Goal: Check status: Check status

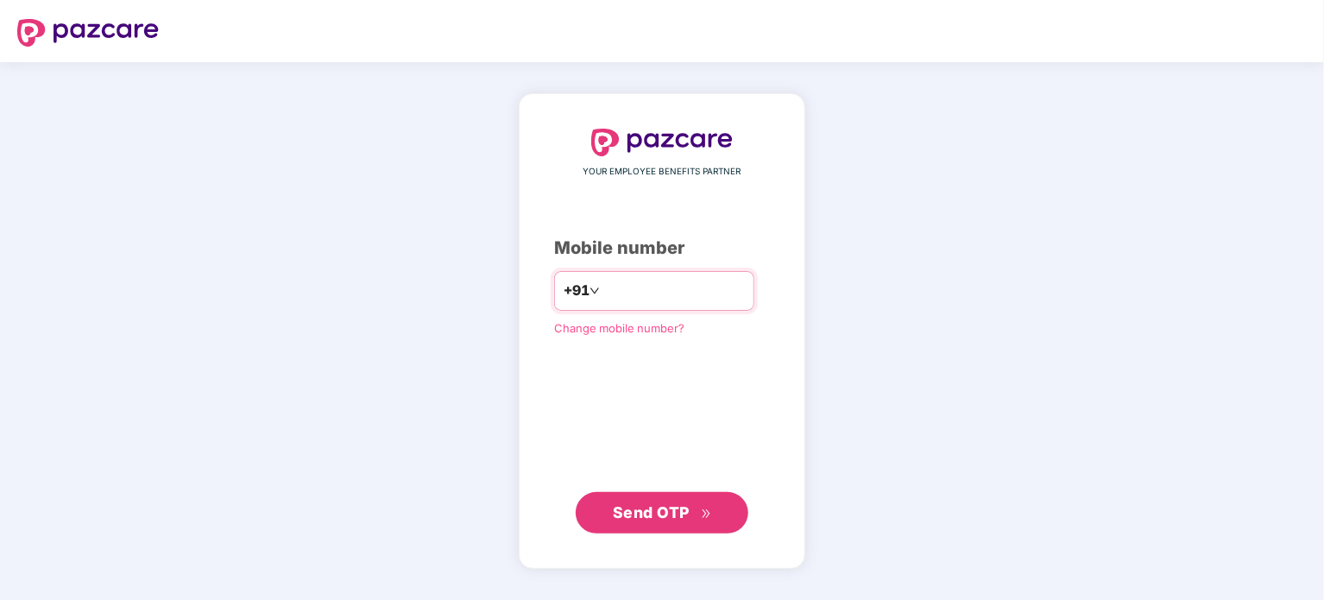
drag, startPoint x: 0, startPoint y: 0, endPoint x: 681, endPoint y: 299, distance: 743.7
click at [681, 299] on input "number" at bounding box center [674, 291] width 142 height 28
type input "**********"
click at [646, 533] on div "**********" at bounding box center [662, 331] width 287 height 476
click at [643, 527] on button "Send OTP" at bounding box center [662, 511] width 173 height 41
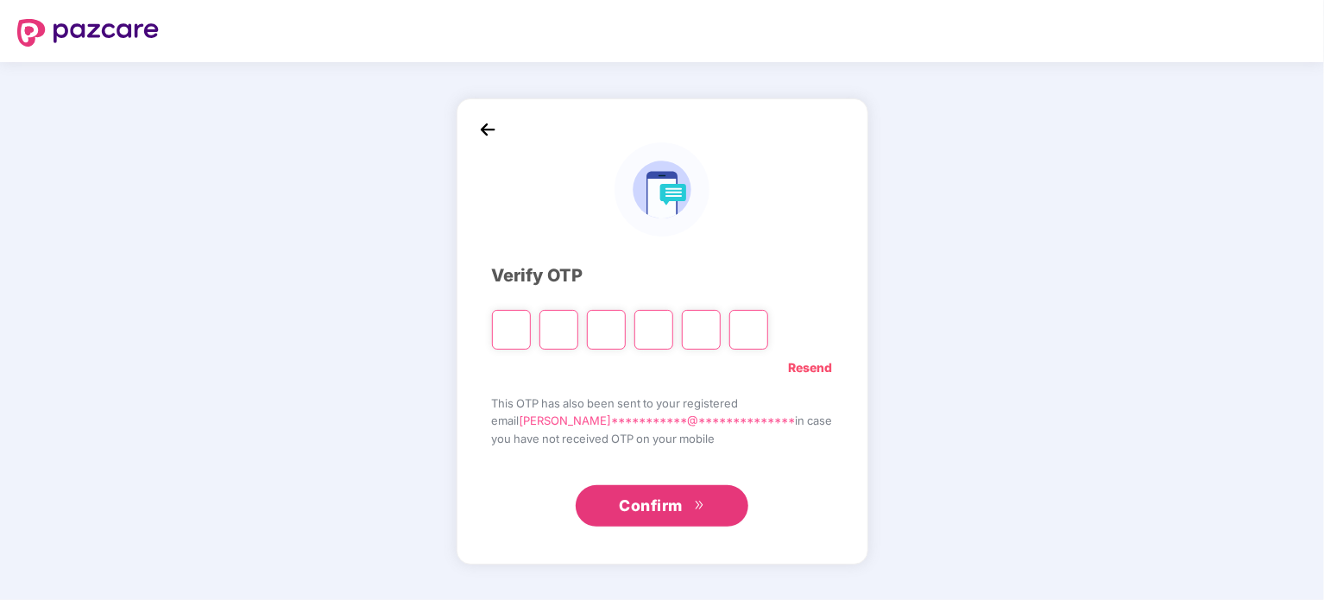
type input "*"
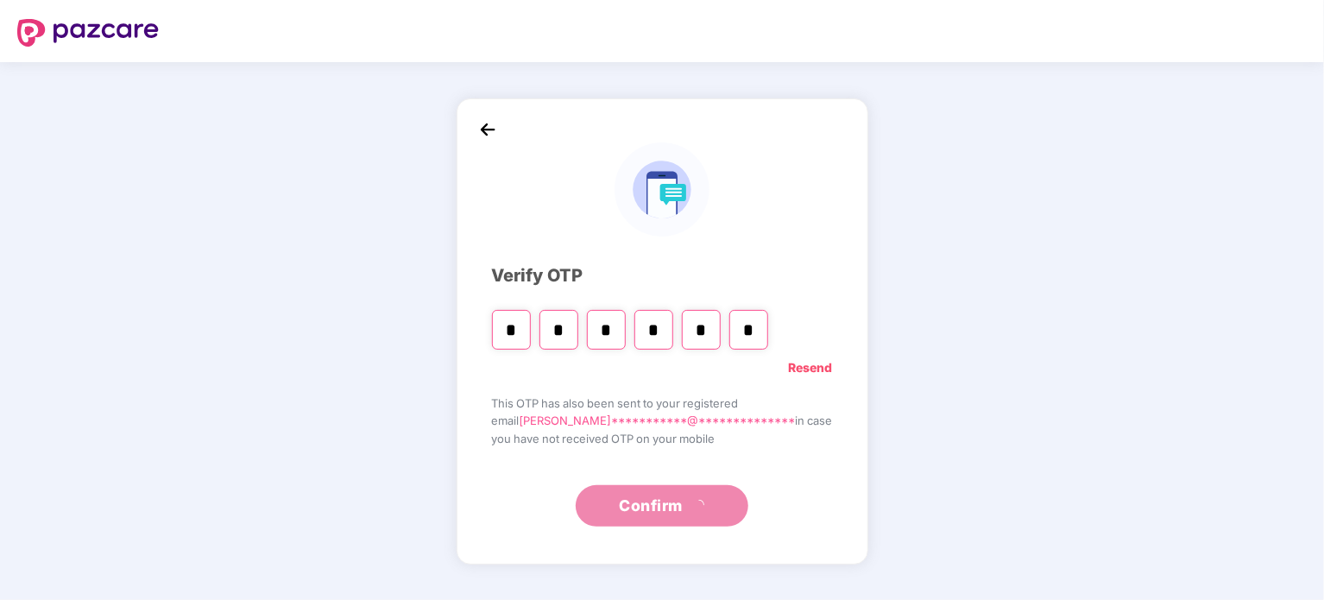
type input "*"
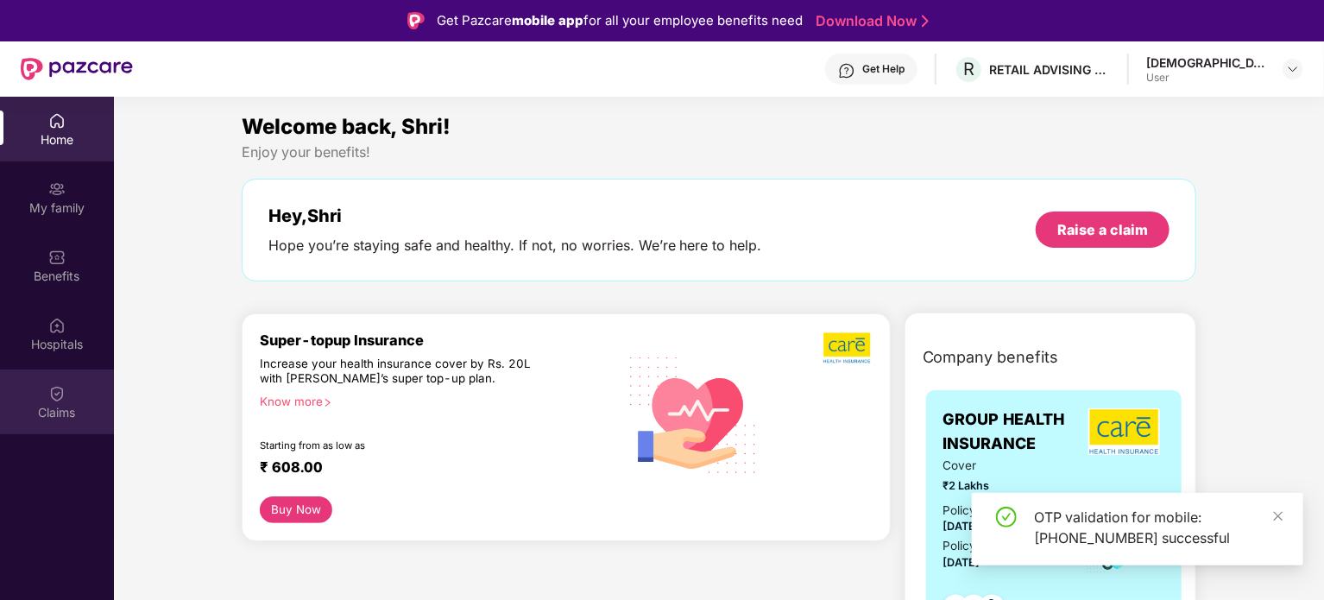
click at [35, 404] on div "Claims" at bounding box center [57, 412] width 114 height 17
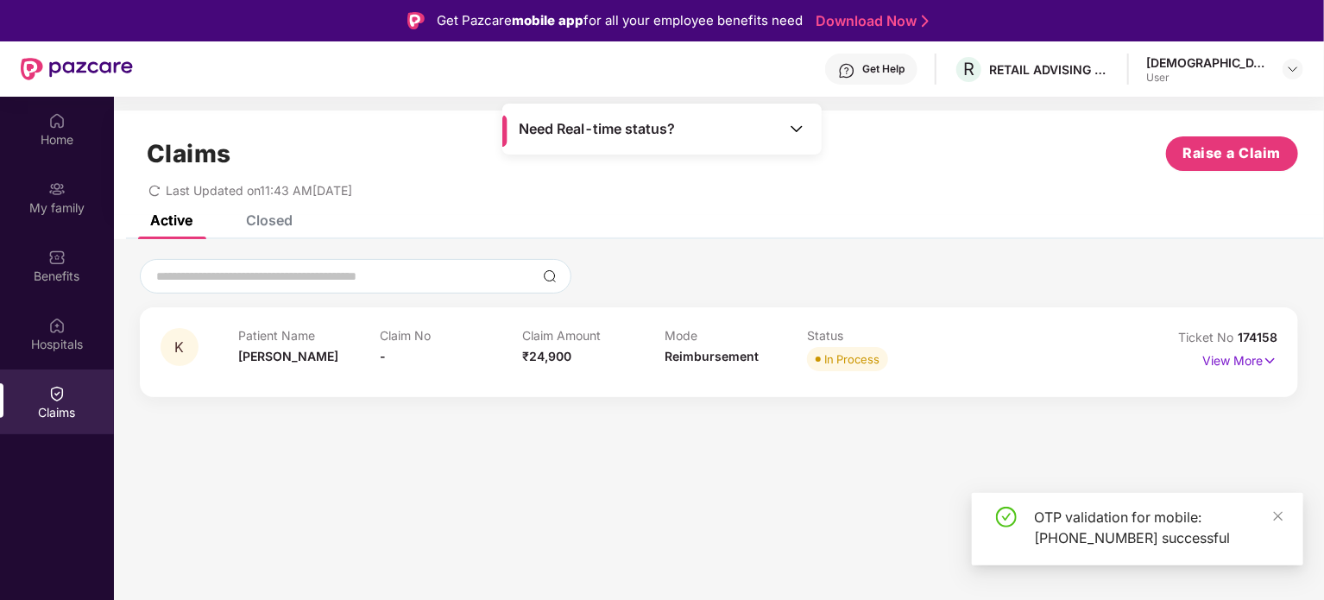
click at [1208, 336] on span "Ticket No" at bounding box center [1208, 337] width 60 height 15
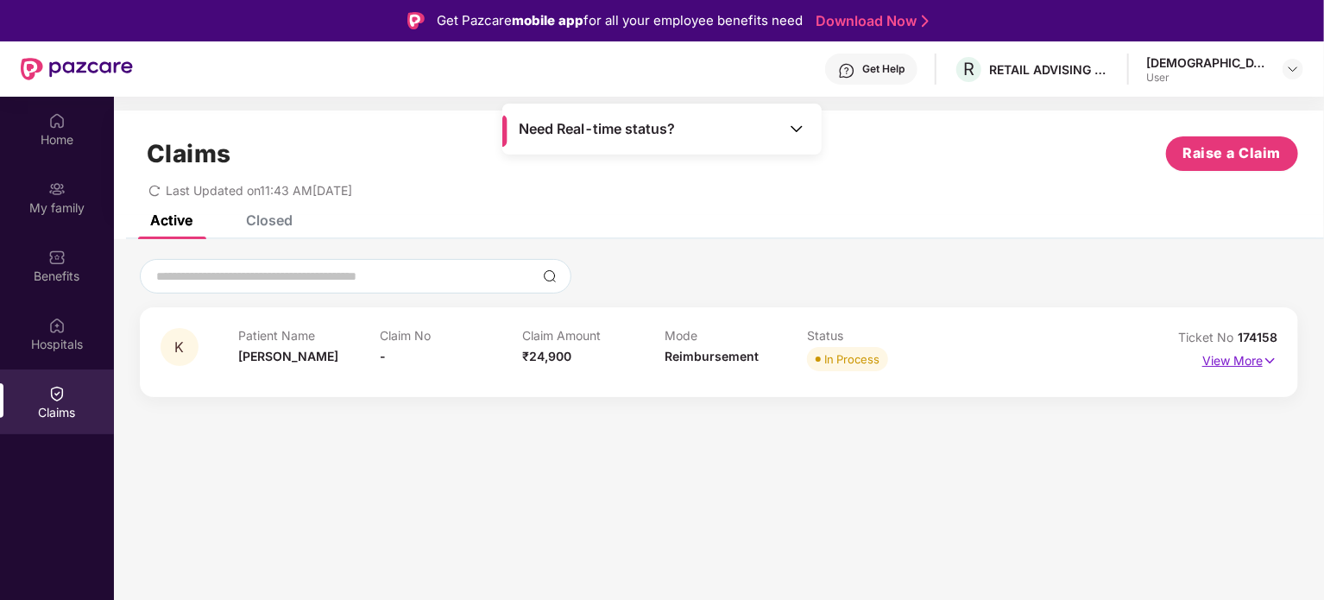
click at [1225, 369] on p "View More" at bounding box center [1239, 358] width 75 height 23
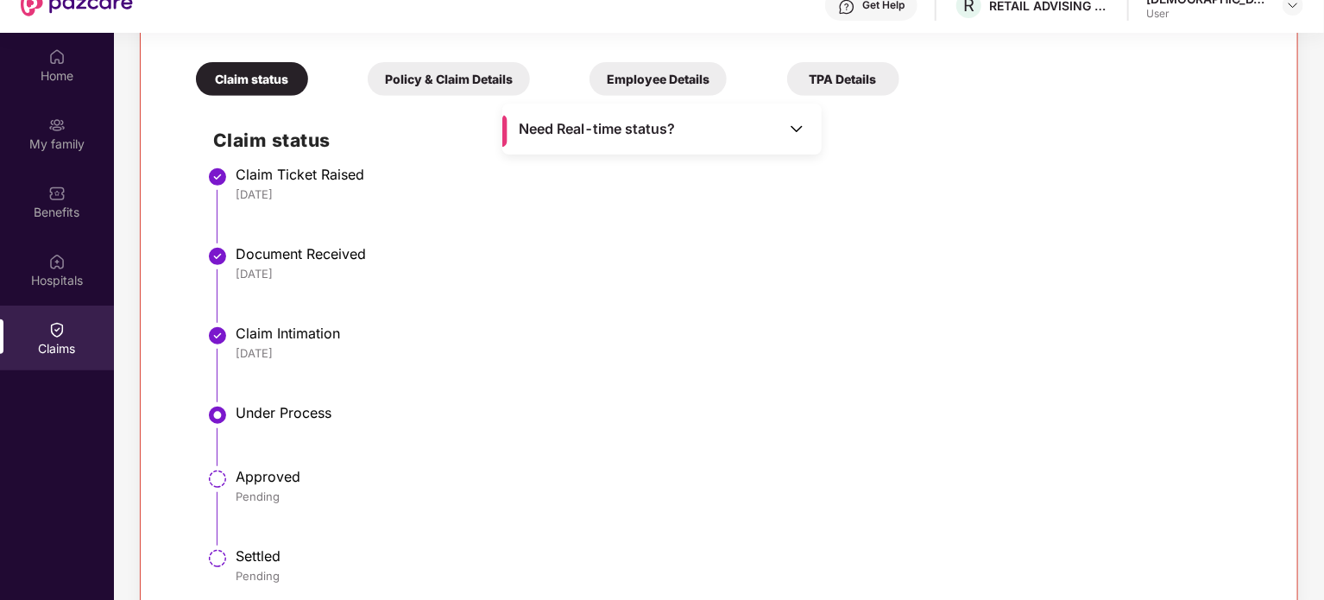
scroll to position [97, 0]
